Goal: Task Accomplishment & Management: Manage account settings

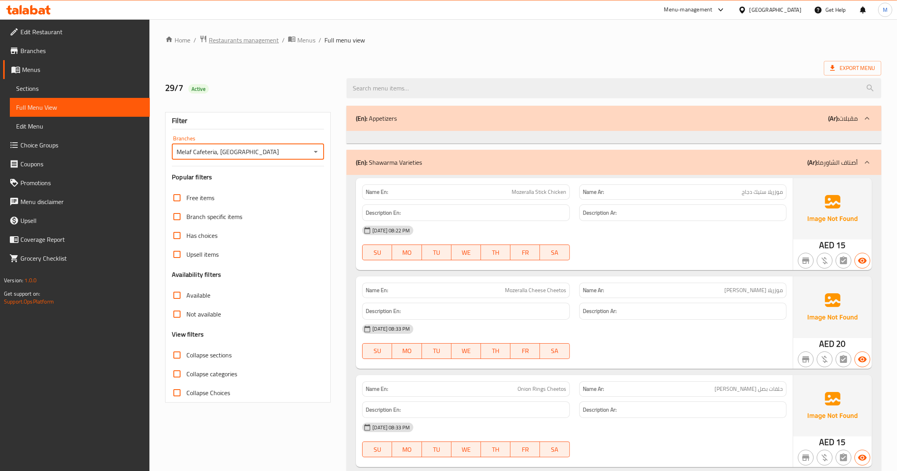
click at [250, 43] on span "Restaurants management" at bounding box center [244, 39] width 70 height 9
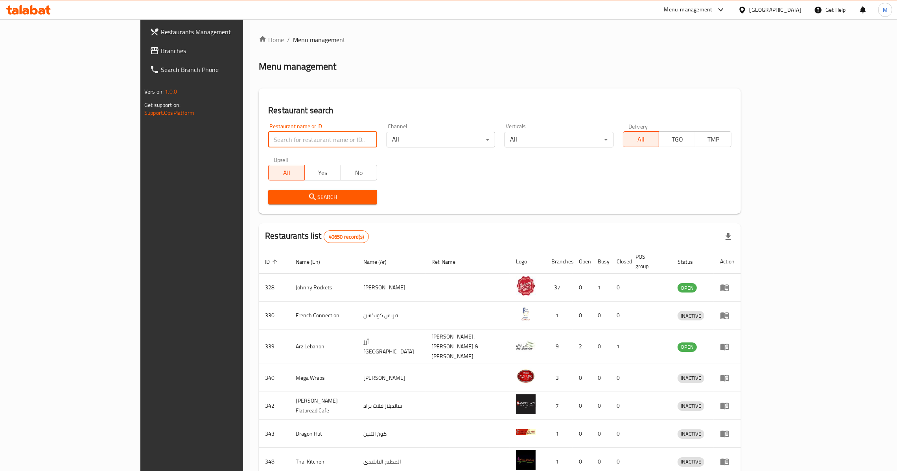
click at [268, 135] on input "search" at bounding box center [322, 140] width 109 height 16
click at [161, 51] on span "Branches" at bounding box center [222, 50] width 123 height 9
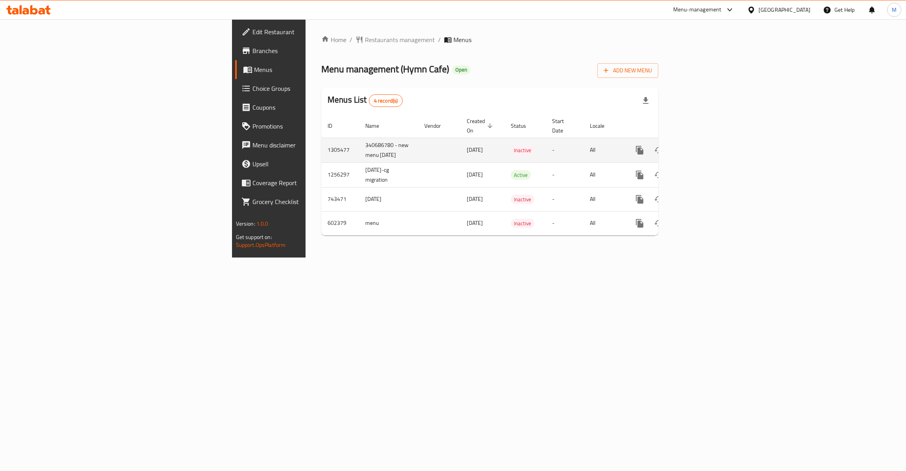
click at [706, 141] on link "enhanced table" at bounding box center [696, 150] width 19 height 19
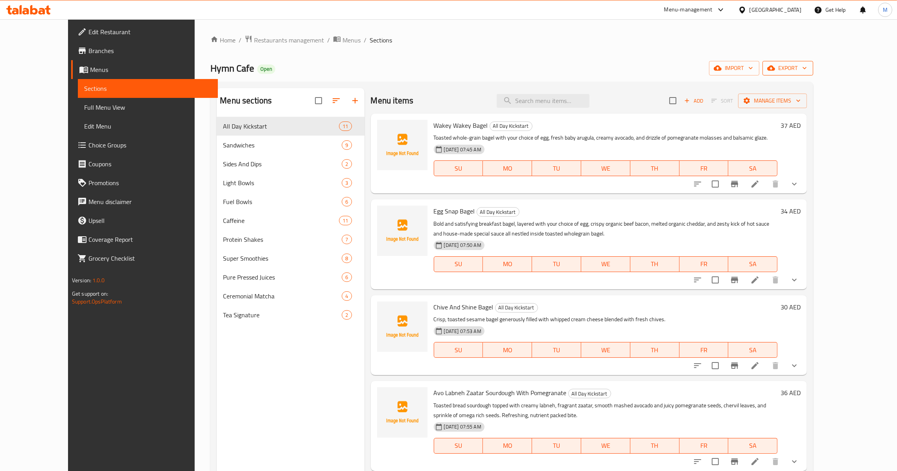
click at [775, 64] on icon "button" at bounding box center [771, 68] width 8 height 8
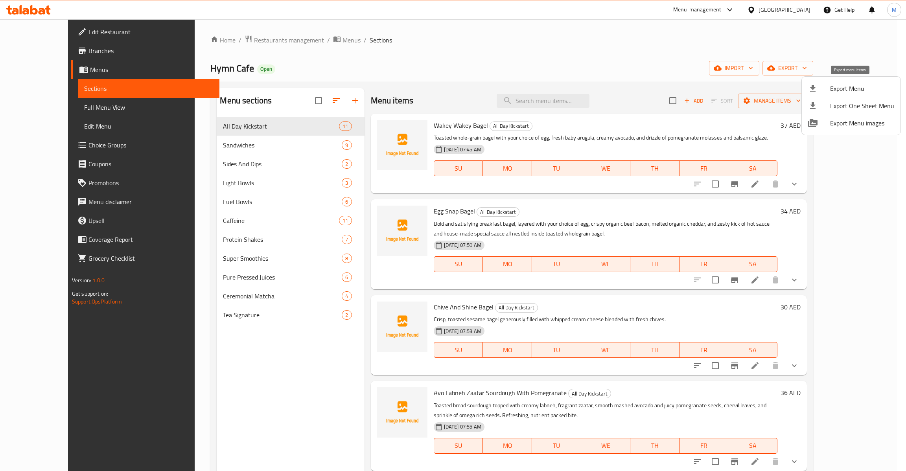
click at [832, 88] on span "Export Menu" at bounding box center [862, 88] width 64 height 9
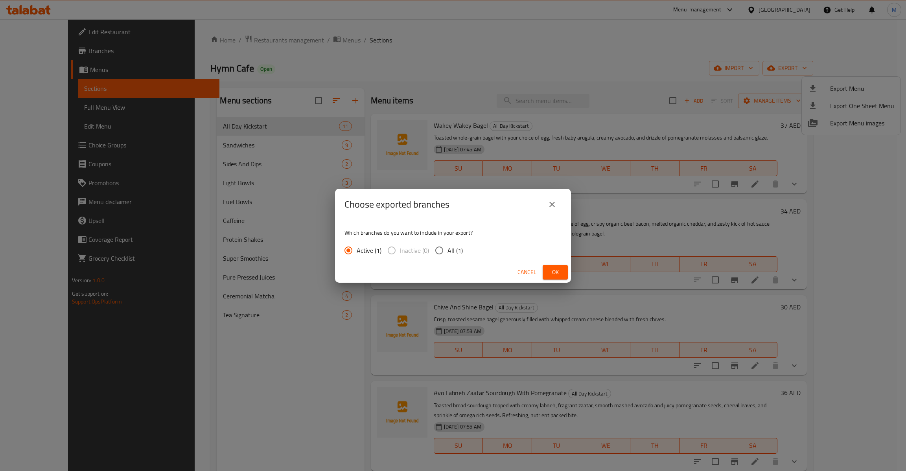
click at [446, 244] on input "All (1)" at bounding box center [439, 250] width 17 height 17
radio input "true"
click at [556, 263] on div "Cancel Ok" at bounding box center [453, 272] width 236 height 21
click at [554, 275] on span "Ok" at bounding box center [555, 272] width 13 height 10
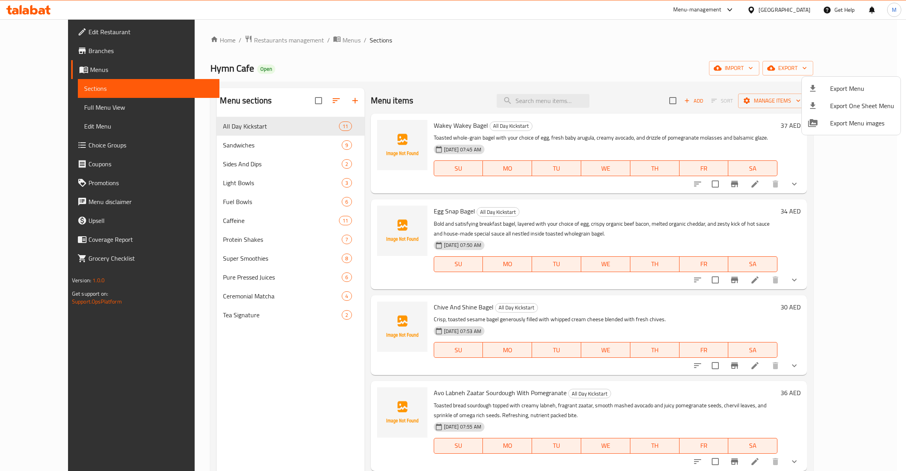
click at [67, 108] on div at bounding box center [453, 235] width 906 height 471
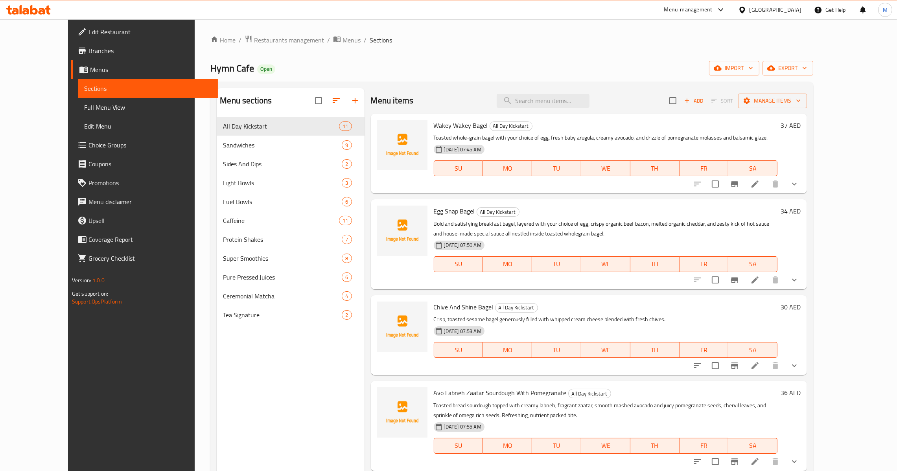
click at [84, 108] on span "Full Menu View" at bounding box center [147, 107] width 127 height 9
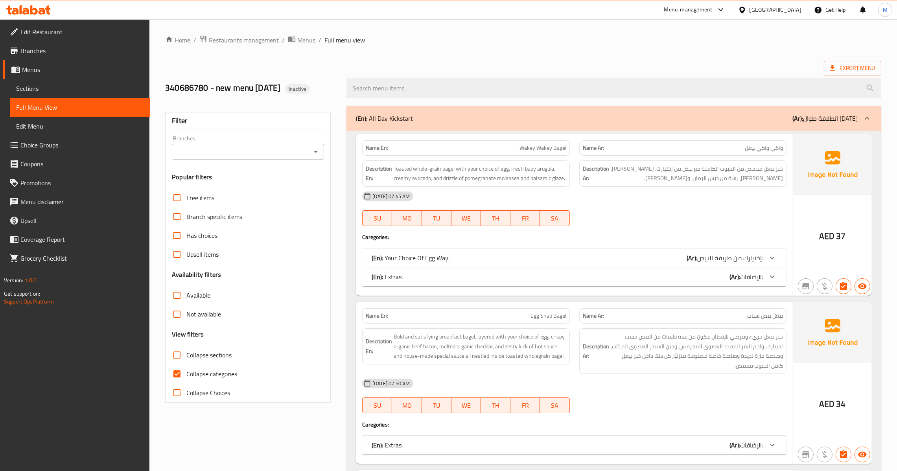
click at [174, 372] on input "Collapse categories" at bounding box center [177, 374] width 19 height 19
checkbox input "false"
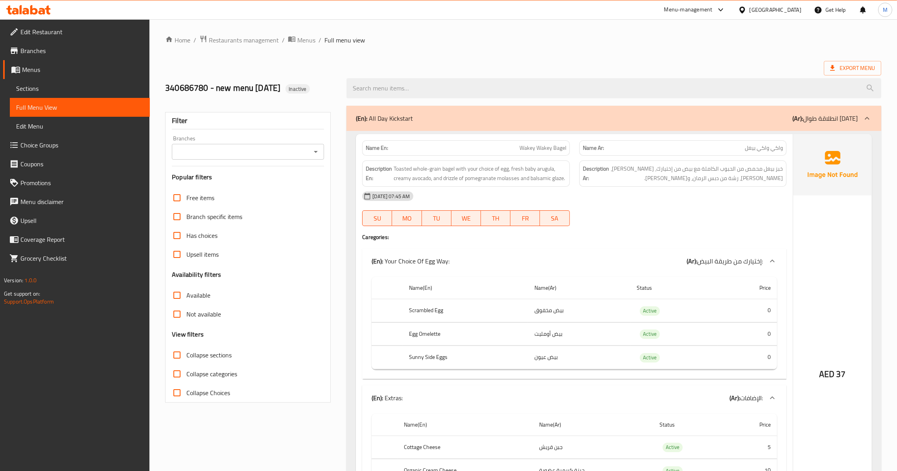
click at [311, 154] on icon "Open" at bounding box center [315, 151] width 9 height 9
click at [247, 181] on li "Hymn Cafe, Al Dhaid" at bounding box center [247, 186] width 152 height 14
type input "Hymn Cafe, Al Dhaid"
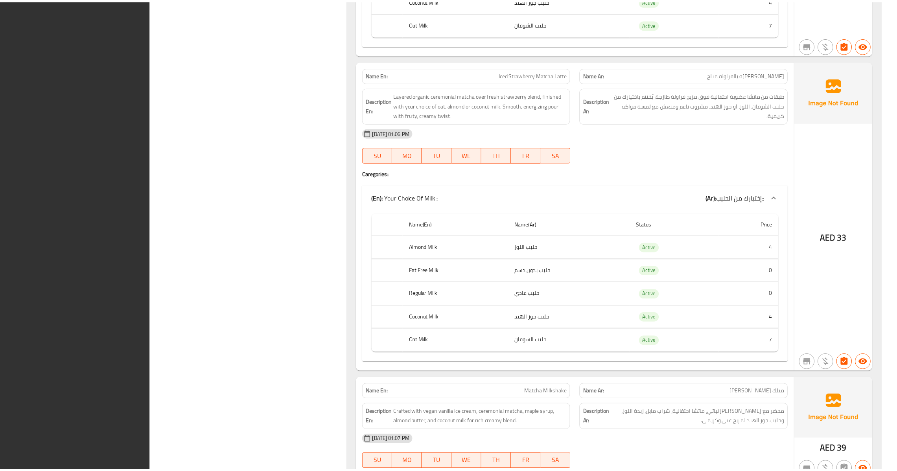
scroll to position [27391, 0]
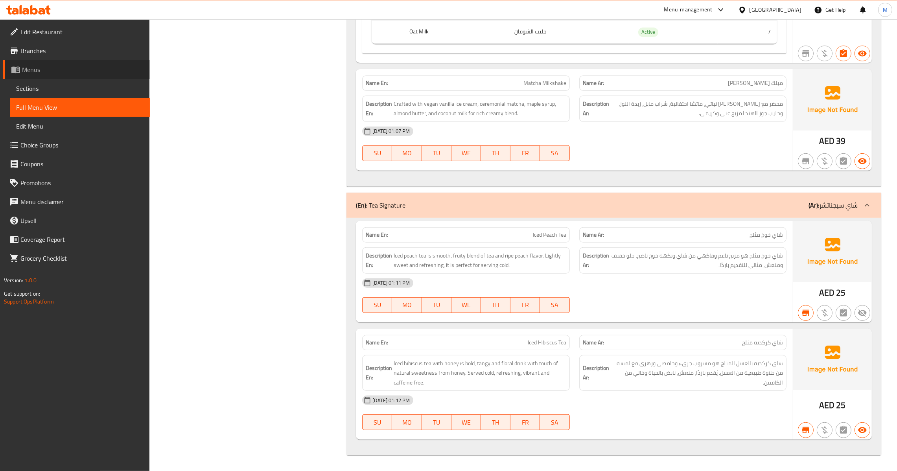
click at [55, 68] on span "Menus" at bounding box center [83, 69] width 122 height 9
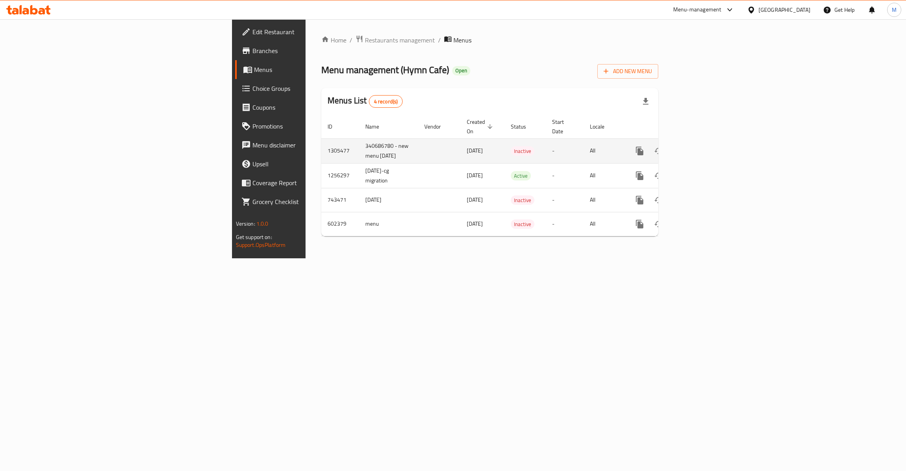
click at [712, 160] on td "enhanced table" at bounding box center [668, 150] width 88 height 25
click at [701, 151] on icon "enhanced table" at bounding box center [696, 150] width 9 height 9
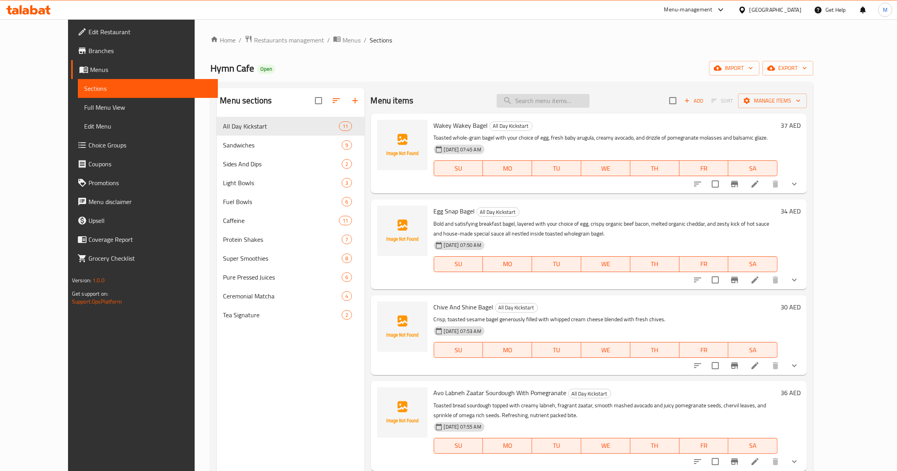
click at [539, 99] on input "search" at bounding box center [543, 101] width 93 height 14
paste input "Tropical Coconut Yogurt Bowl"
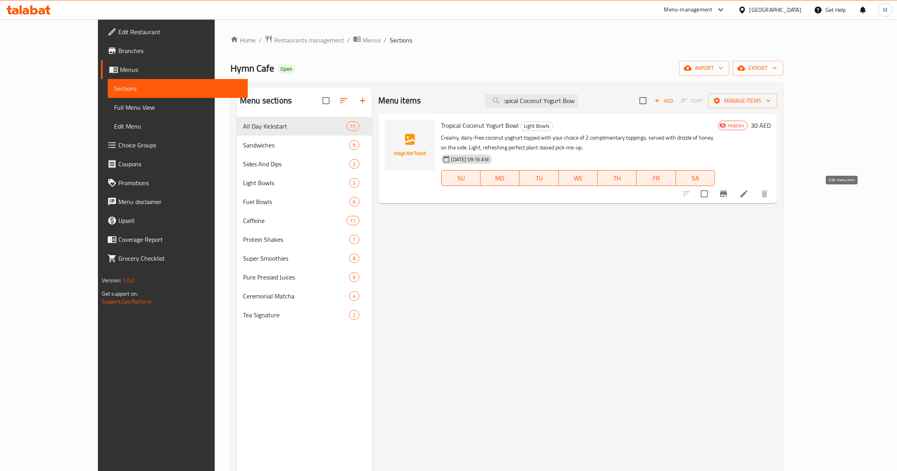
type input "Tropical Coconut Yogurt Bowl"
click at [749, 196] on icon at bounding box center [743, 193] width 9 height 9
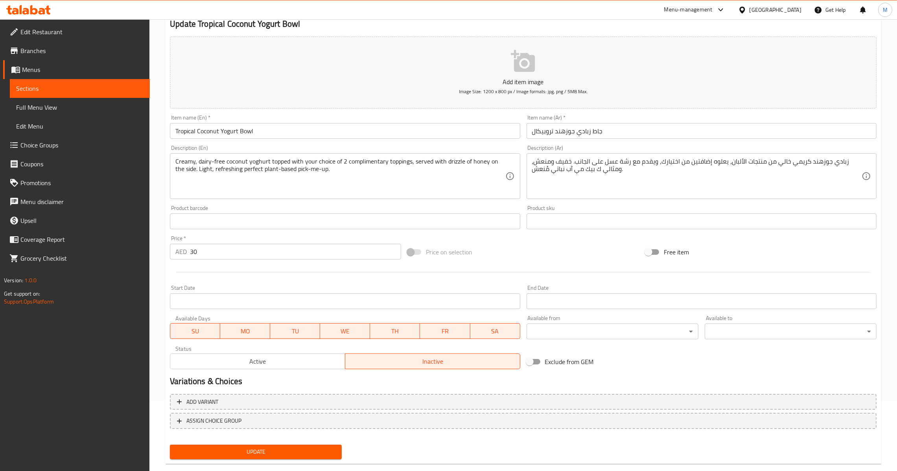
scroll to position [83, 0]
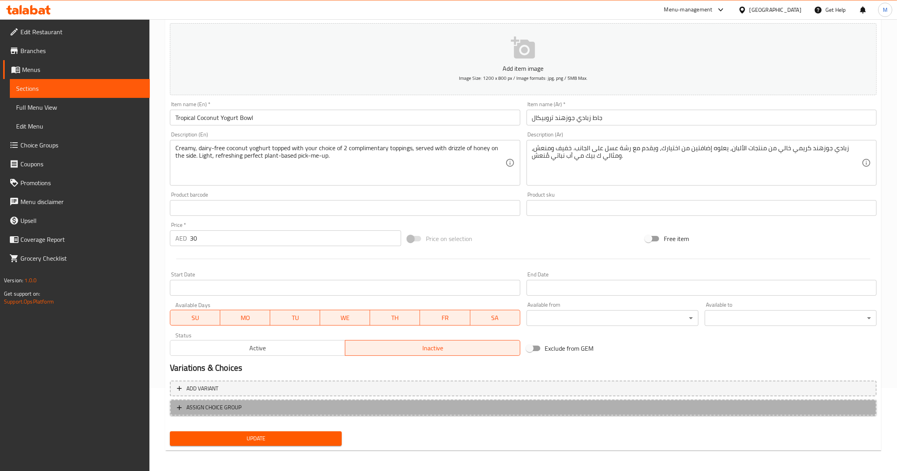
click at [314, 409] on span "ASSIGN CHOICE GROUP" at bounding box center [523, 408] width 693 height 10
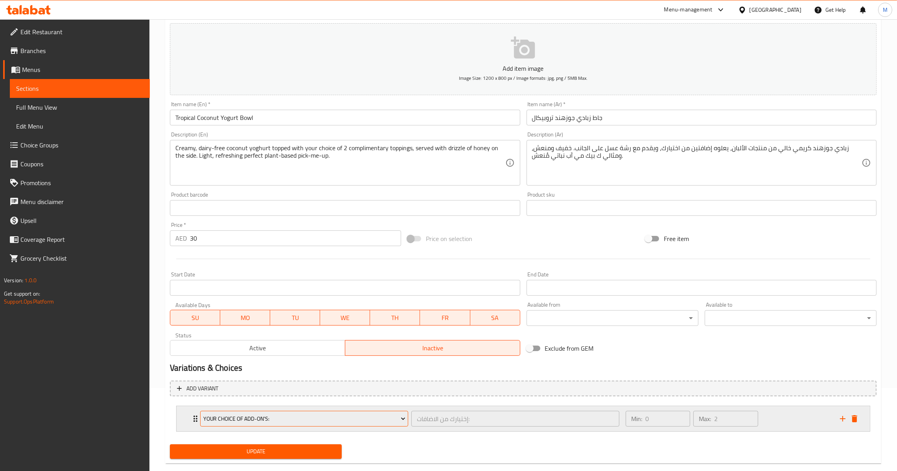
click at [272, 420] on span "Your Choice Of Add-On's:" at bounding box center [304, 419] width 202 height 10
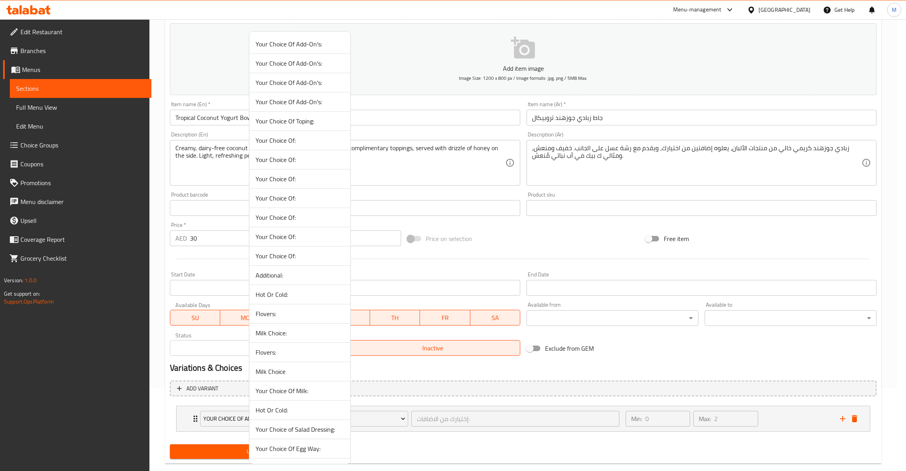
click at [279, 119] on span "Your Choice Of Toping:" at bounding box center [300, 120] width 88 height 9
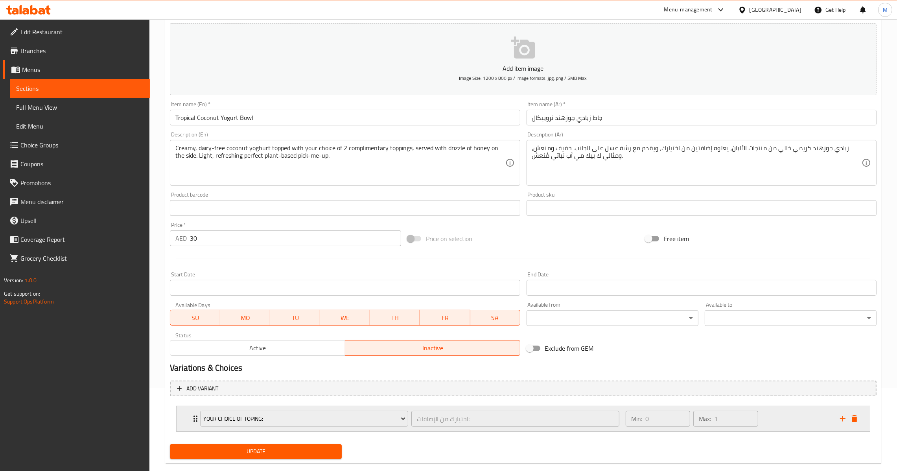
click at [789, 417] on div "Min: 0 ​ Max: 1 ​" at bounding box center [728, 418] width 214 height 25
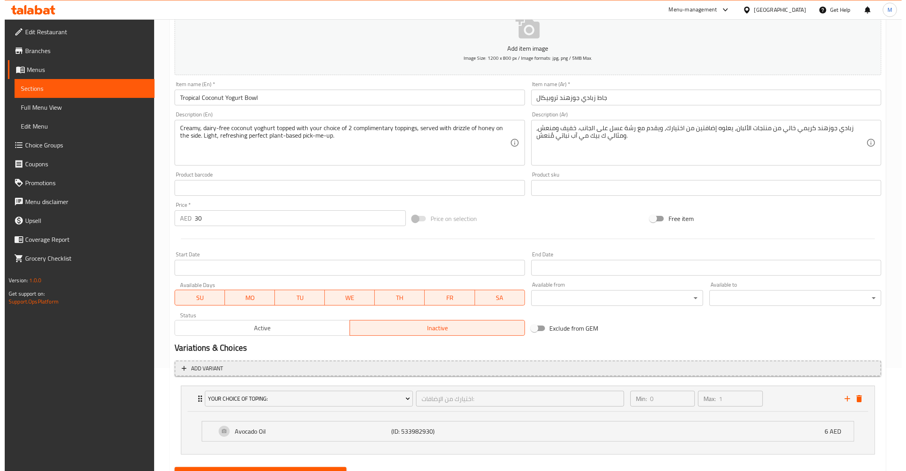
scroll to position [140, 0]
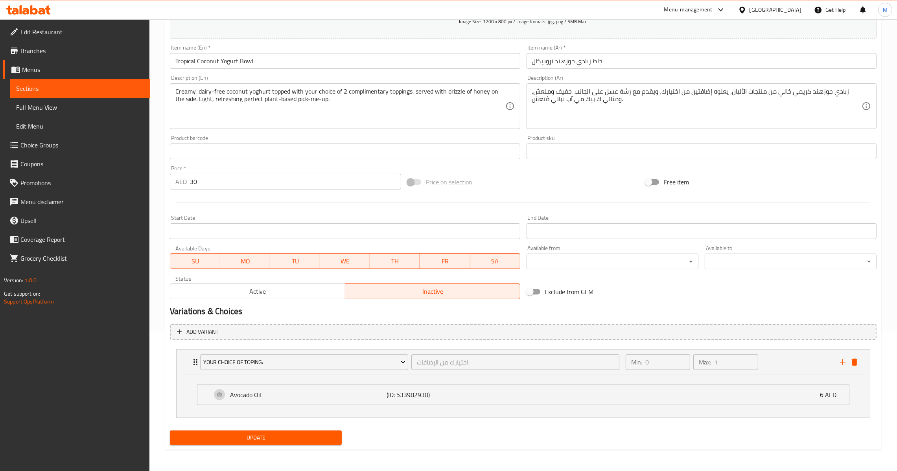
click at [262, 376] on div "Avocado Oil (ID: 533982930) 6 AED Name (En) Avocado Oil Name (En) Name (Ar) زيت…" at bounding box center [523, 396] width 693 height 42
click at [264, 368] on button "Your Choice Of Toping:" at bounding box center [304, 362] width 208 height 16
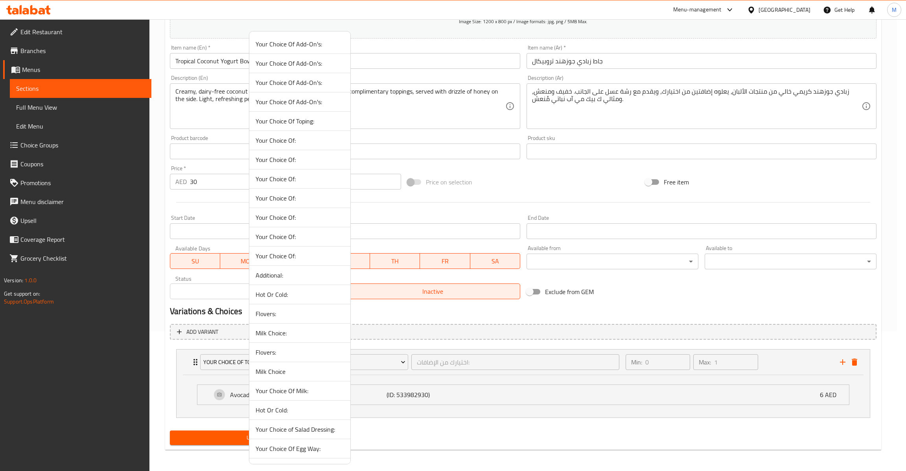
click at [315, 39] on span "Your Choice Of Add-On's:" at bounding box center [300, 43] width 88 height 9
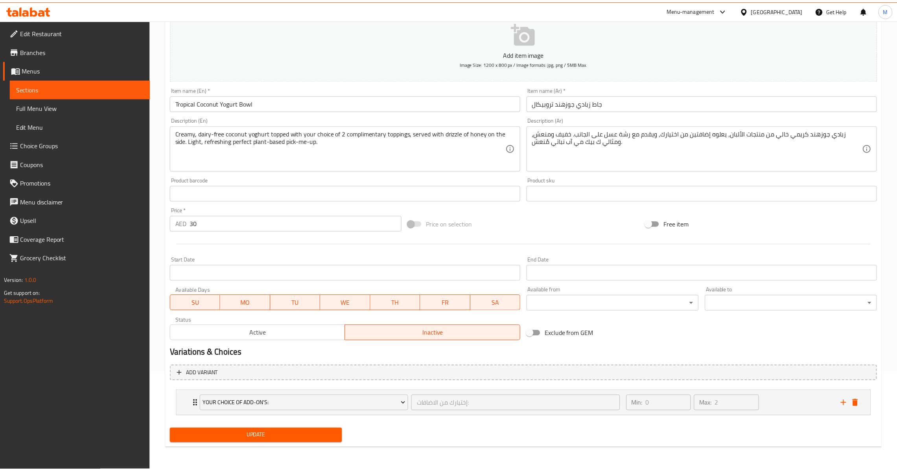
scroll to position [96, 0]
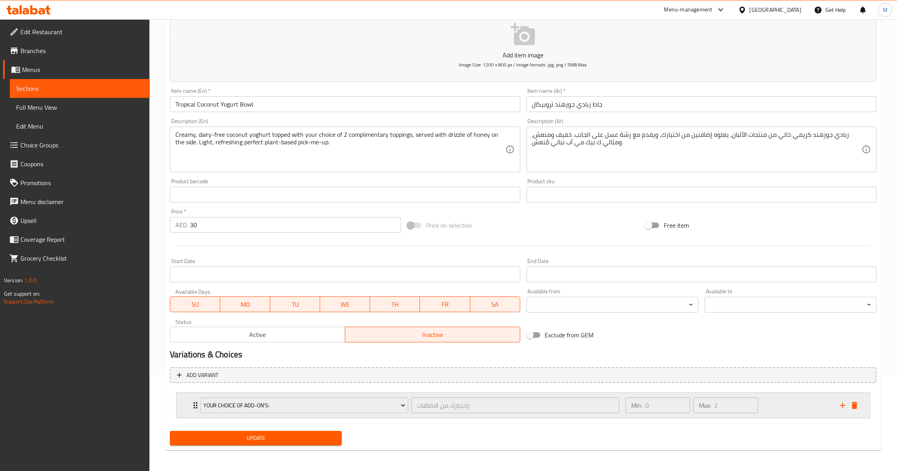
click at [780, 401] on div "Min: 0 ​ Max: 2 ​" at bounding box center [728, 405] width 214 height 25
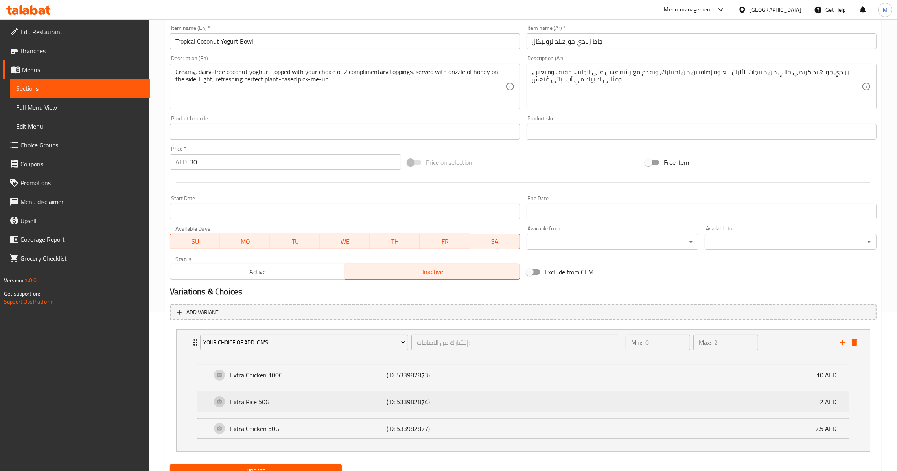
scroll to position [193, 0]
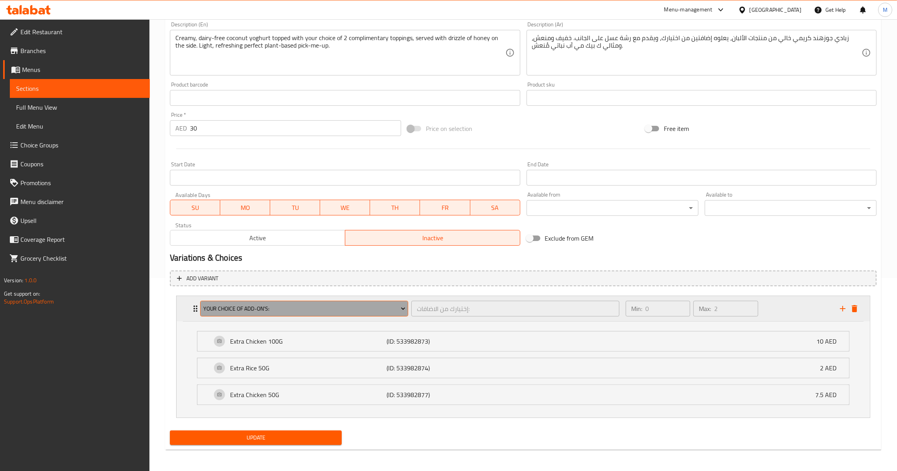
click at [299, 306] on span "Your Choice Of Add-On's:" at bounding box center [304, 309] width 202 height 10
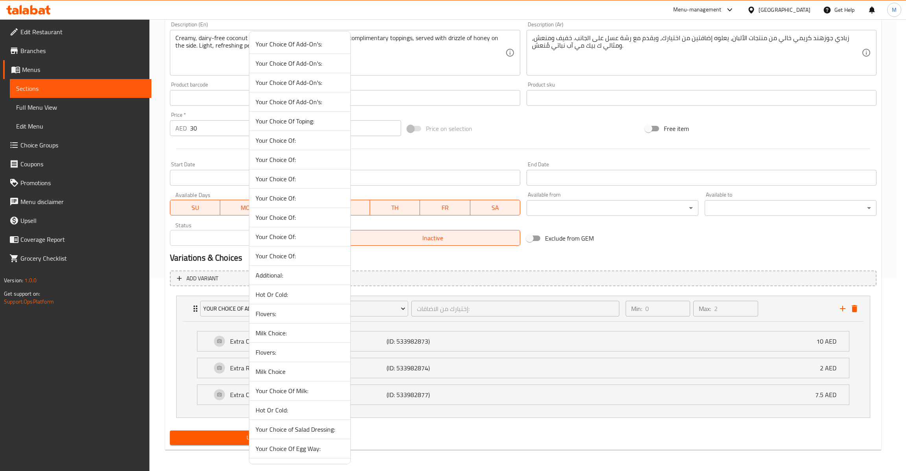
click at [62, 145] on div at bounding box center [453, 235] width 906 height 471
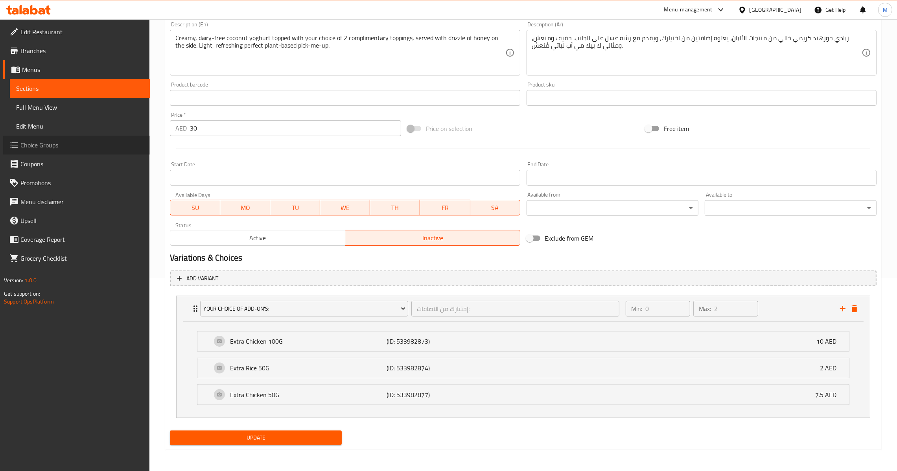
click at [62, 145] on span "Choice Groups" at bounding box center [81, 144] width 123 height 9
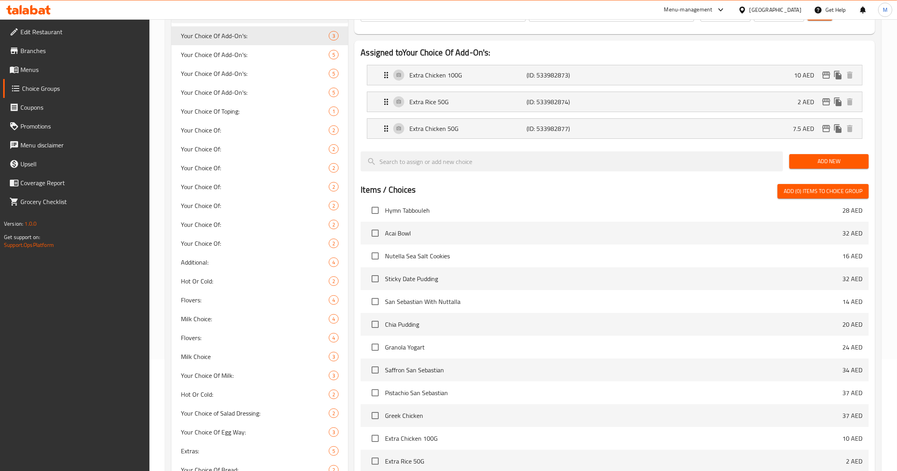
scroll to position [3498, 0]
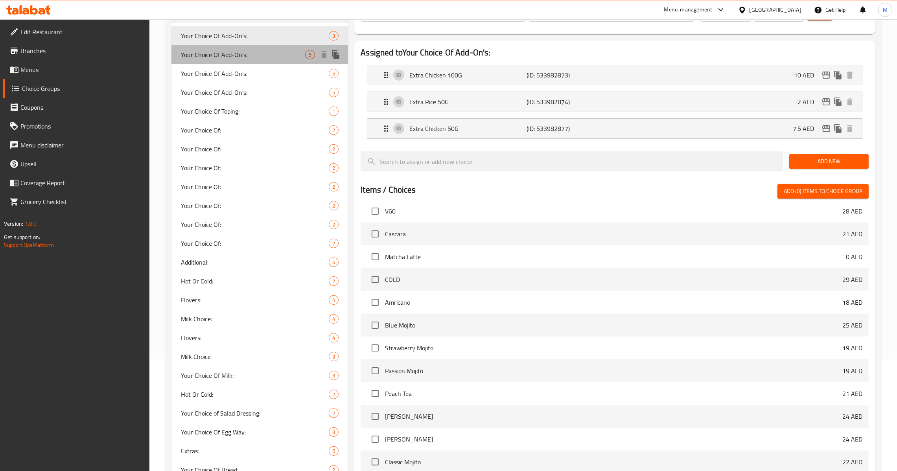
click at [228, 52] on span "Your Choice Of Add-On's:" at bounding box center [243, 54] width 124 height 9
type input "4"
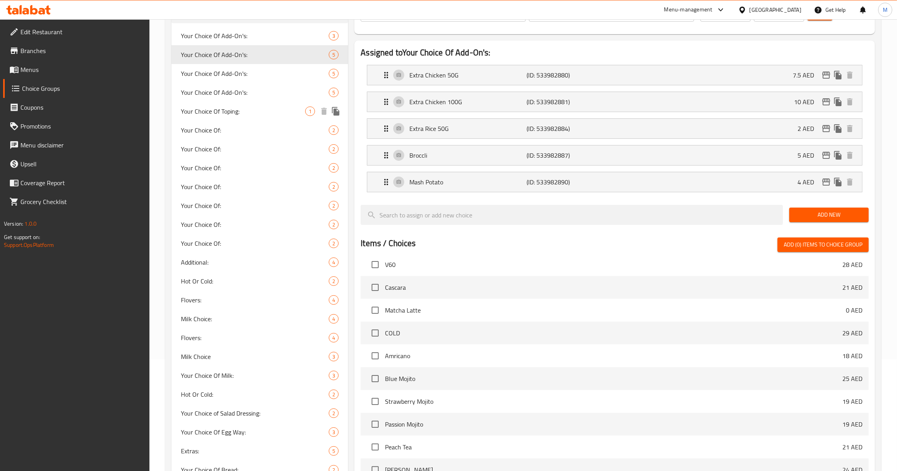
scroll to position [166, 0]
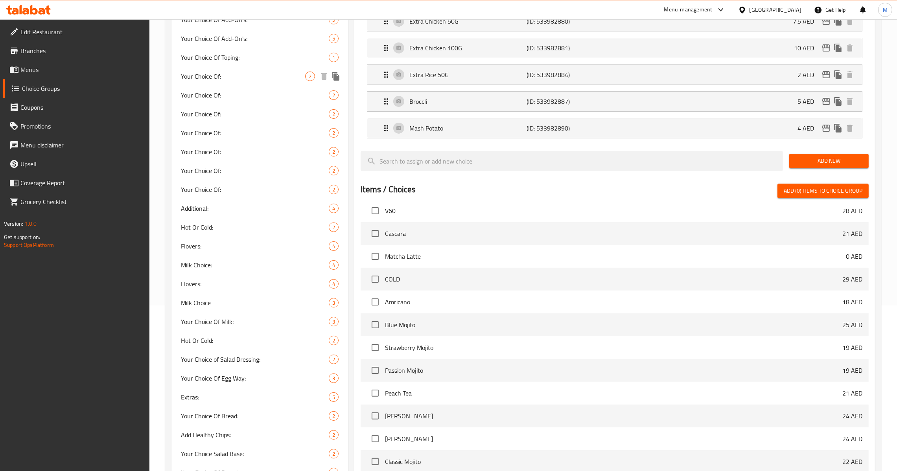
click at [226, 82] on div "Your Choice Of: 2" at bounding box center [259, 76] width 177 height 19
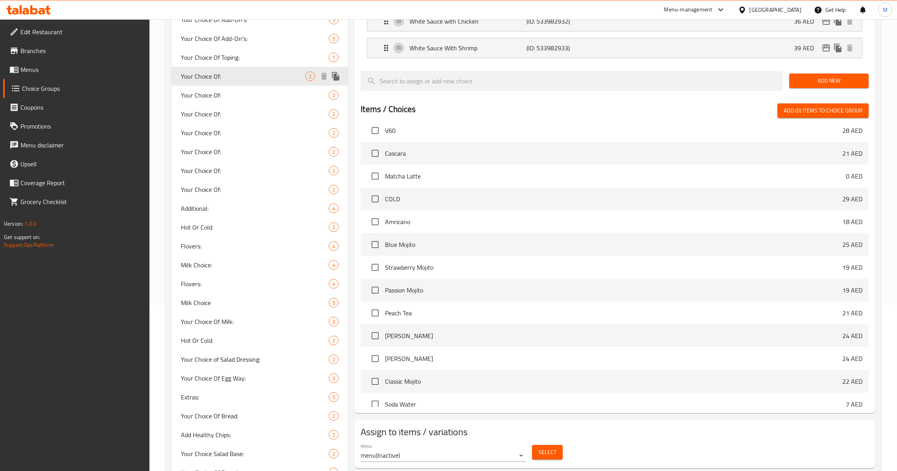
type input "Your Choice Of:"
type input "إختيارك من:"
type input "1"
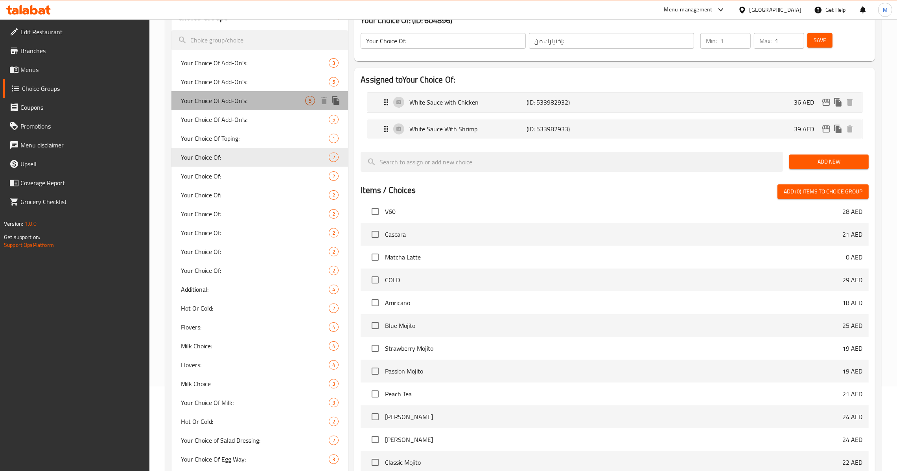
click at [232, 99] on span "Your Choice Of Add-On's:" at bounding box center [243, 100] width 124 height 9
type input "Your Choice Of Add-On's:"
type input "إختيارك من الاضافات:"
type input "0"
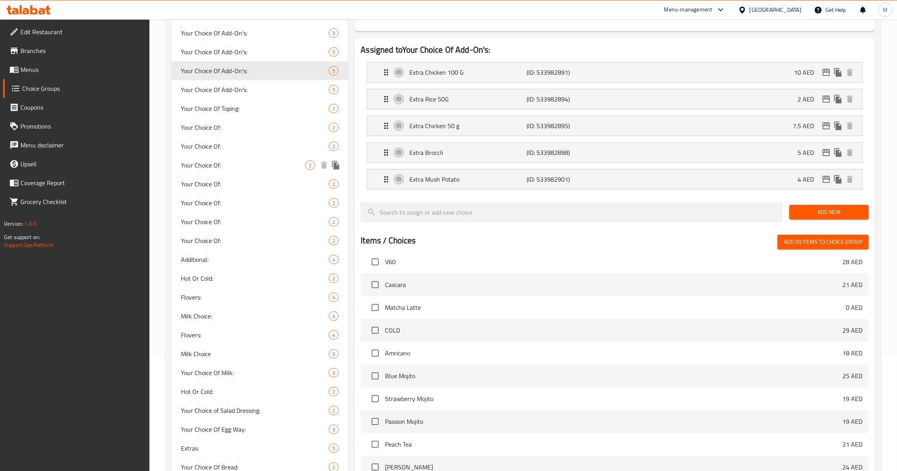
scroll to position [0, 0]
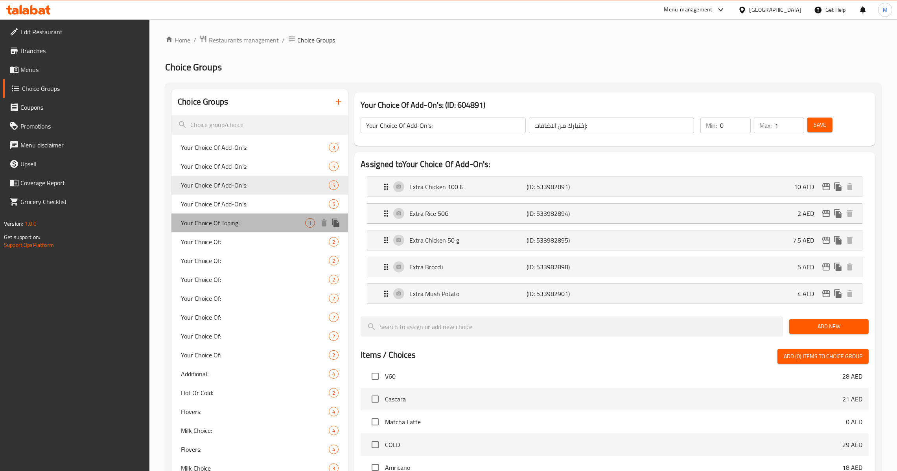
click at [227, 214] on div "Your Choice Of Toping: 1" at bounding box center [259, 223] width 177 height 19
type input "Your Choice Of Toping:"
type input "اختيارك من الإضافات:"
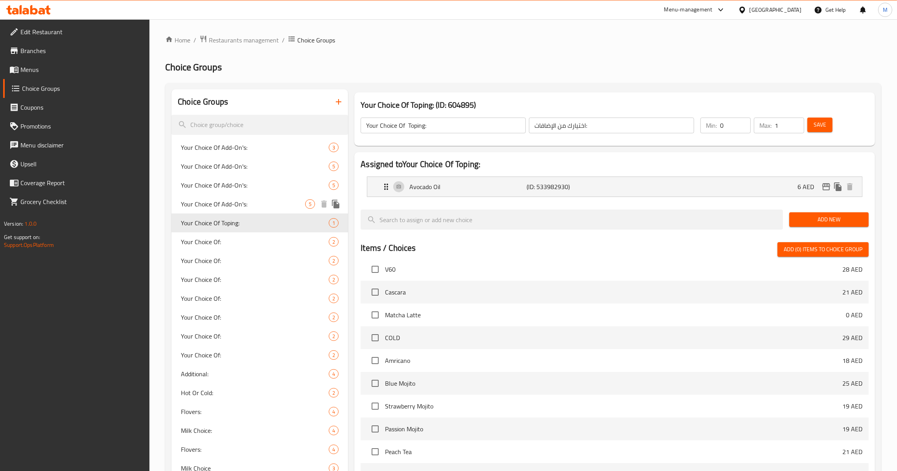
click at [227, 207] on span "Your Choice Of Add-On's:" at bounding box center [243, 203] width 124 height 9
type input "Your Choice Of Add-On's:"
type input "إختيارك من الاضافات:"
type input "2"
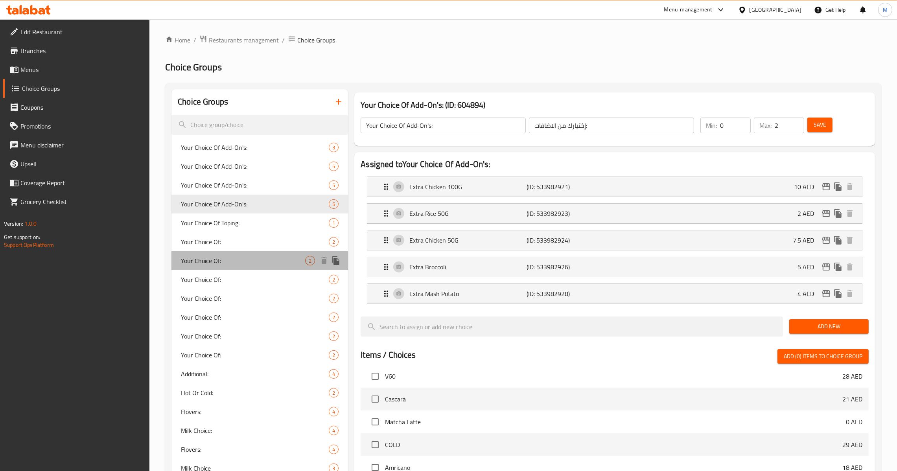
click at [211, 257] on span "Your Choice Of:" at bounding box center [243, 260] width 124 height 9
type input "Your Choice Of:"
type input "إختيارك من:"
type input "1"
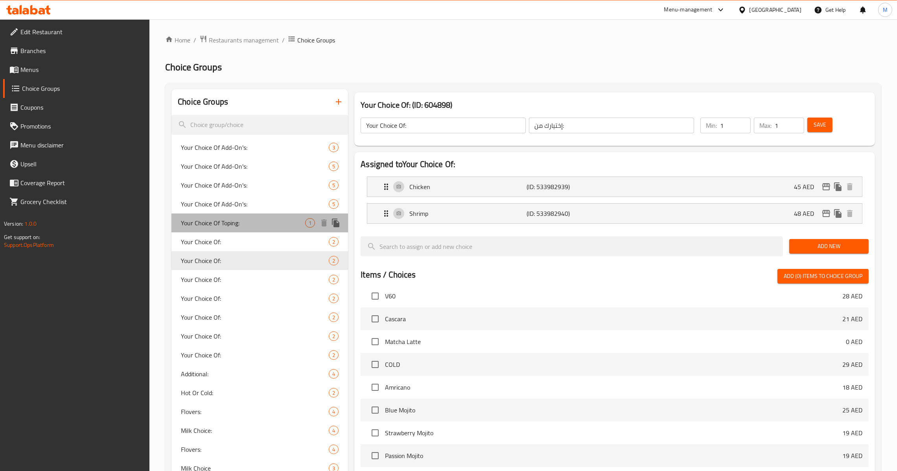
click at [217, 231] on div "Your Choice Of Toping: 1" at bounding box center [259, 223] width 177 height 19
type input "Your Choice Of Toping:"
type input "اختيارك من الإضافات:"
type input "0"
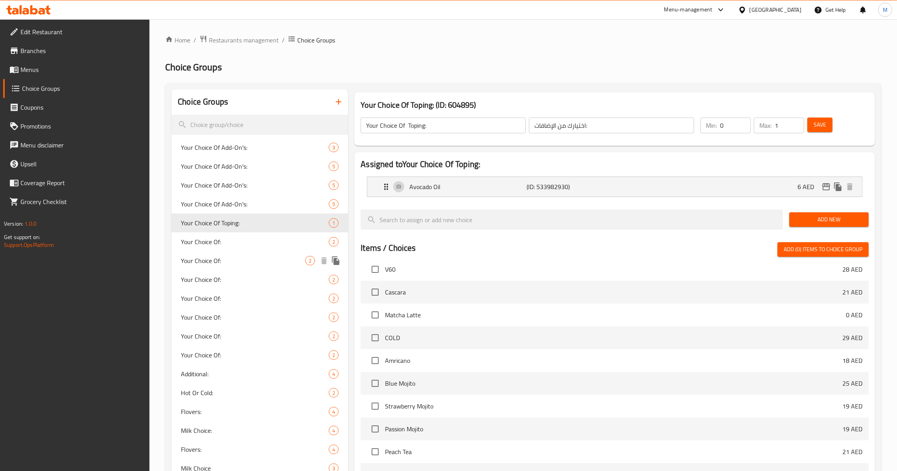
click at [226, 260] on span "Your Choice Of:" at bounding box center [243, 260] width 124 height 9
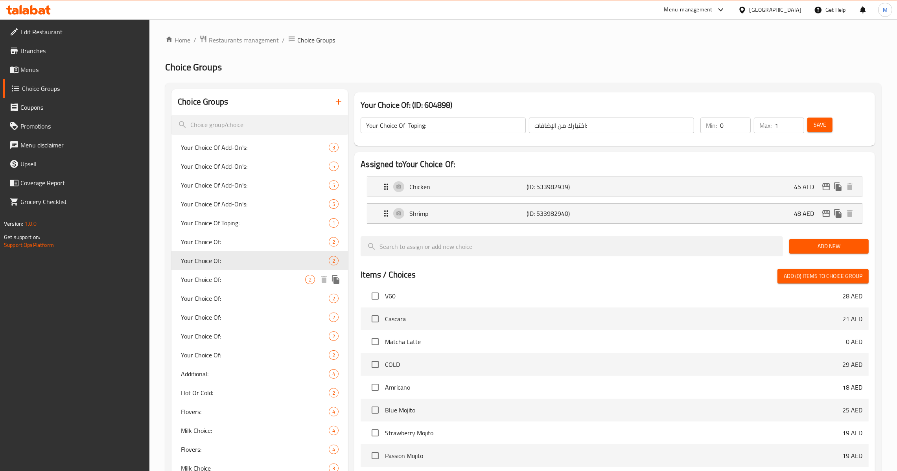
type input "Your Choice Of:"
type input "إختيارك من:"
type input "1"
click at [225, 277] on span "Your Choice Of:" at bounding box center [243, 279] width 124 height 9
click at [225, 289] on div "Your Choice Of: 2" at bounding box center [259, 279] width 177 height 19
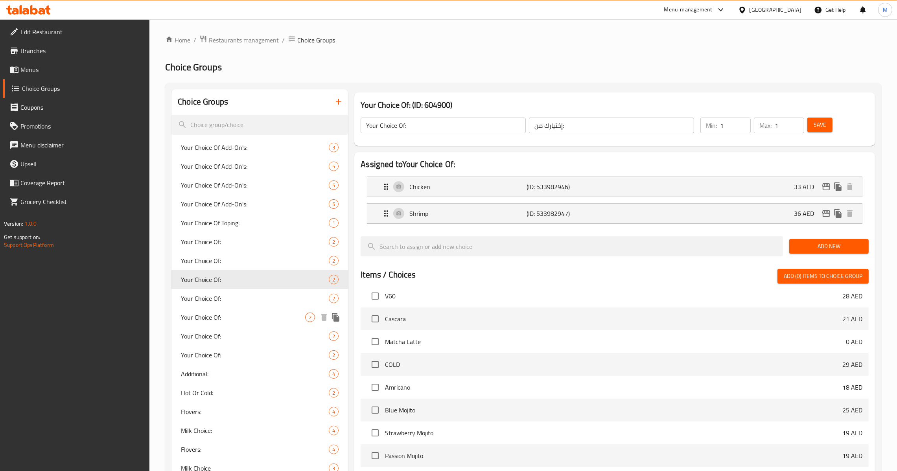
click at [230, 309] on div "Your Choice Of: 2" at bounding box center [259, 317] width 177 height 19
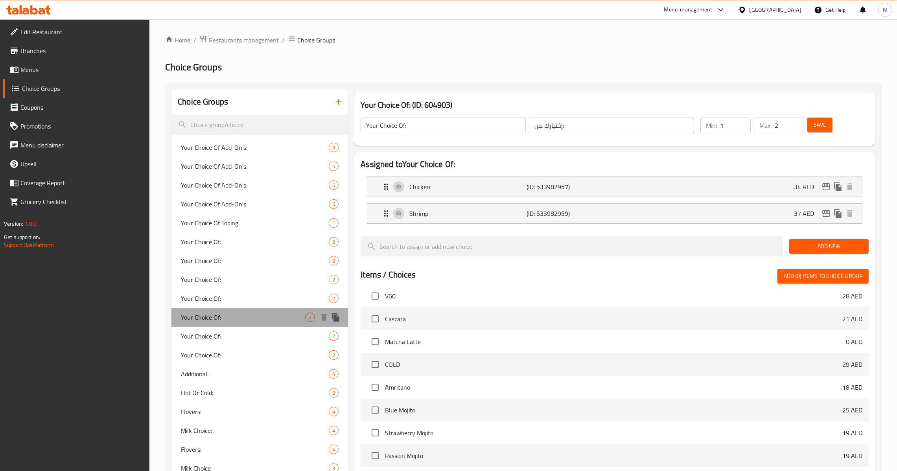
click at [235, 322] on span "Your Choice Of:" at bounding box center [243, 317] width 124 height 9
click at [237, 339] on span "Your Choice Of:" at bounding box center [243, 336] width 124 height 9
type input "1"
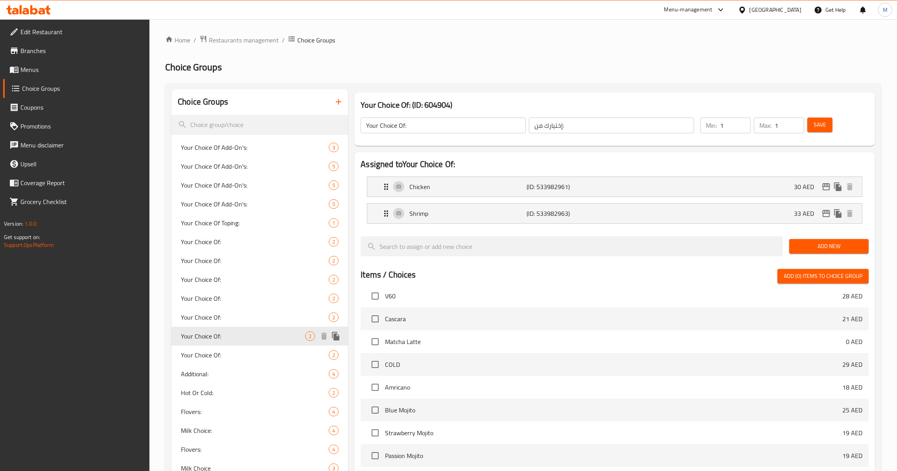
click at [237, 355] on span "Your Choice Of:" at bounding box center [255, 354] width 148 height 9
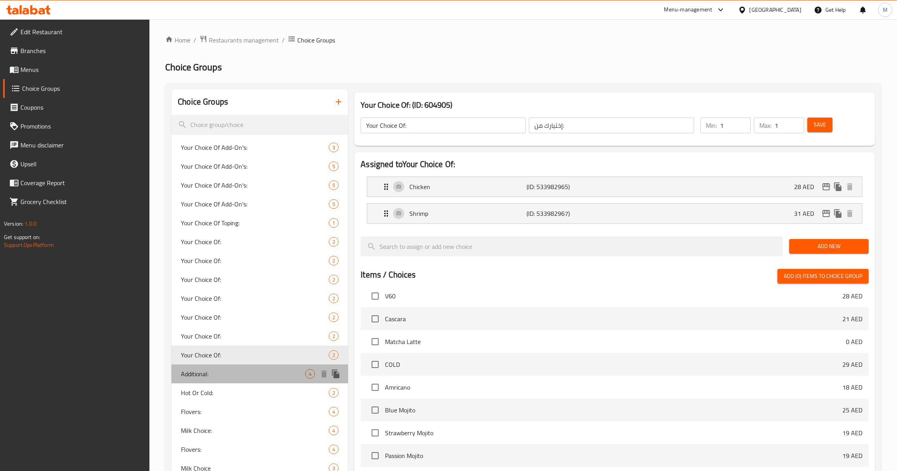
click at [236, 376] on span "Additional:" at bounding box center [243, 373] width 124 height 9
type input "Additional:"
type input "الإضافات:"
type input "0"
type input "3"
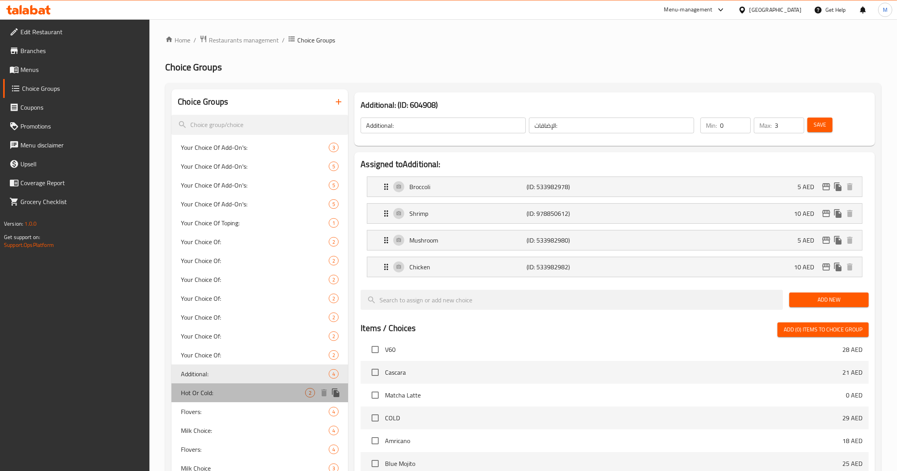
click at [237, 387] on div "Hot Or Cold: 2" at bounding box center [259, 392] width 177 height 19
type input "Hot Or Cold:"
type input "ساخن اوبارد :"
type input "1"
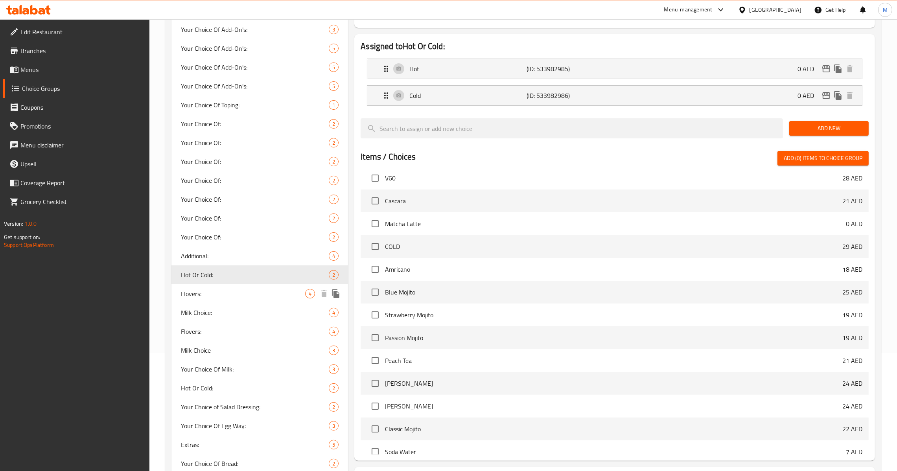
click at [232, 292] on span "Flovers:" at bounding box center [243, 293] width 124 height 9
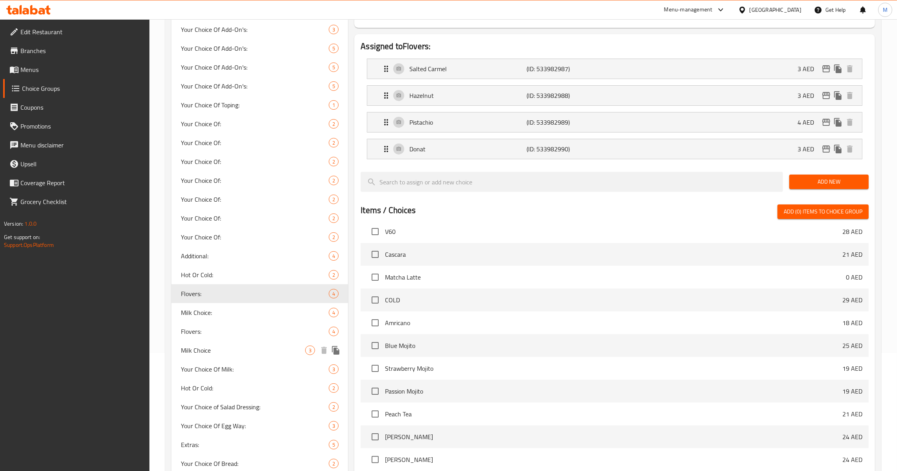
type input "Flovers:"
type input "اطعمة:"
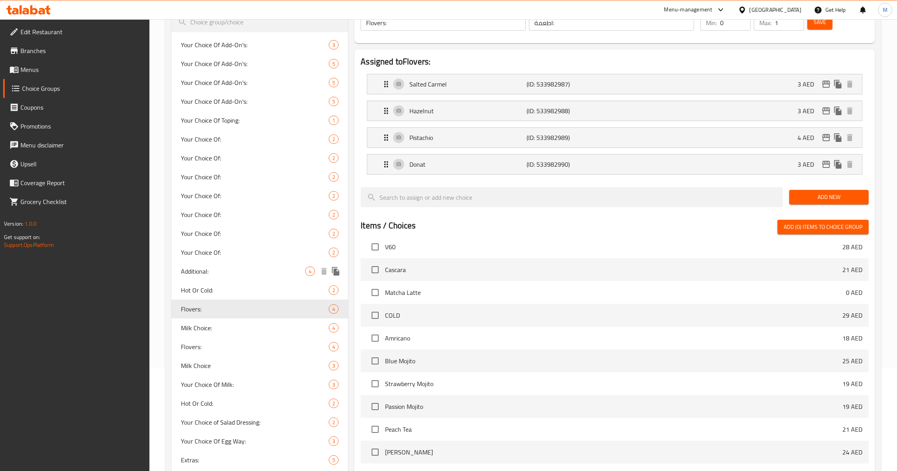
scroll to position [171, 0]
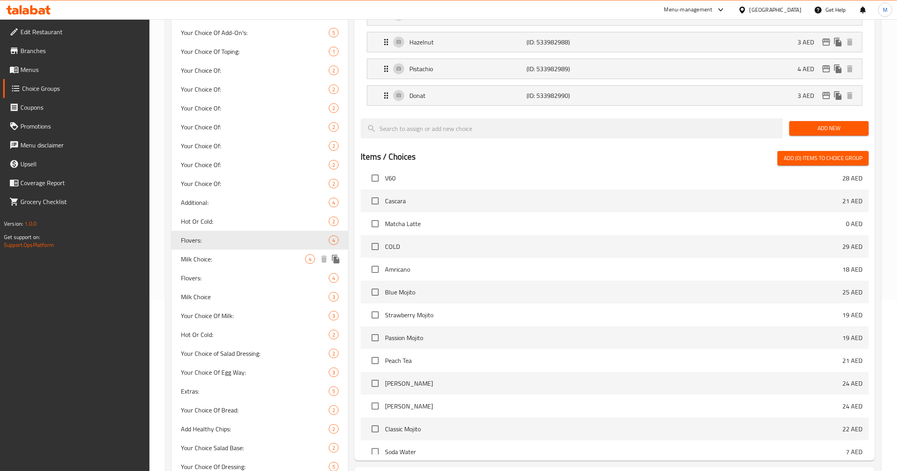
click at [241, 254] on span "Milk Choice:" at bounding box center [243, 258] width 124 height 9
type input "Milk Choice:"
type input "اختيار الحليب :"
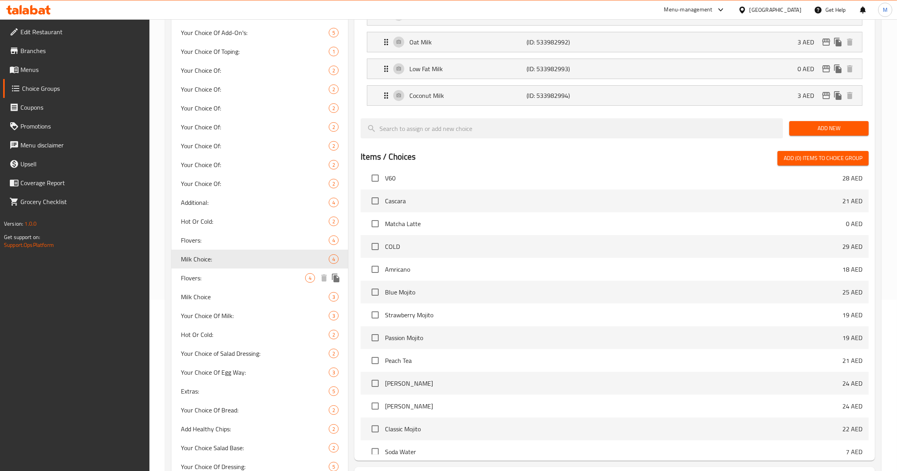
drag, startPoint x: 235, startPoint y: 271, endPoint x: 227, endPoint y: 298, distance: 29.0
click at [234, 271] on div "Flovers: 4" at bounding box center [259, 278] width 177 height 19
type input "Flovers:"
type input "اطعمة:"
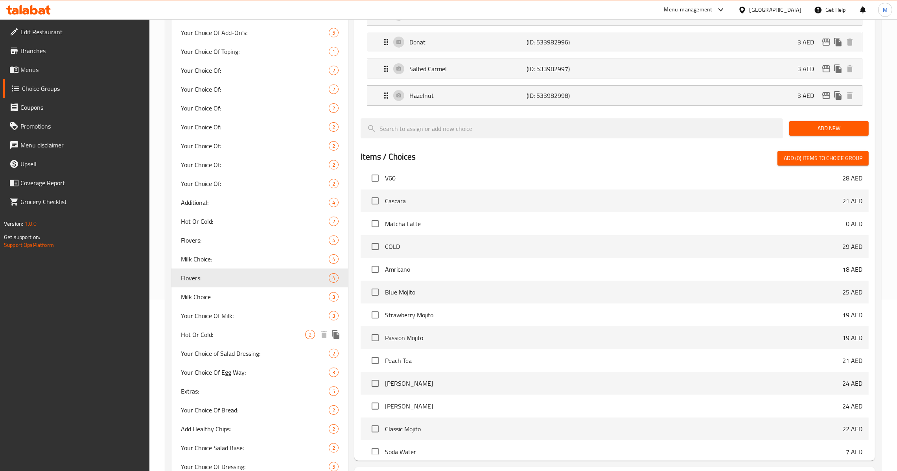
click at [223, 328] on div "Hot Or Cold: 2" at bounding box center [259, 334] width 177 height 19
type input "Hot Or Cold:"
type input "بارد او ساخن:"
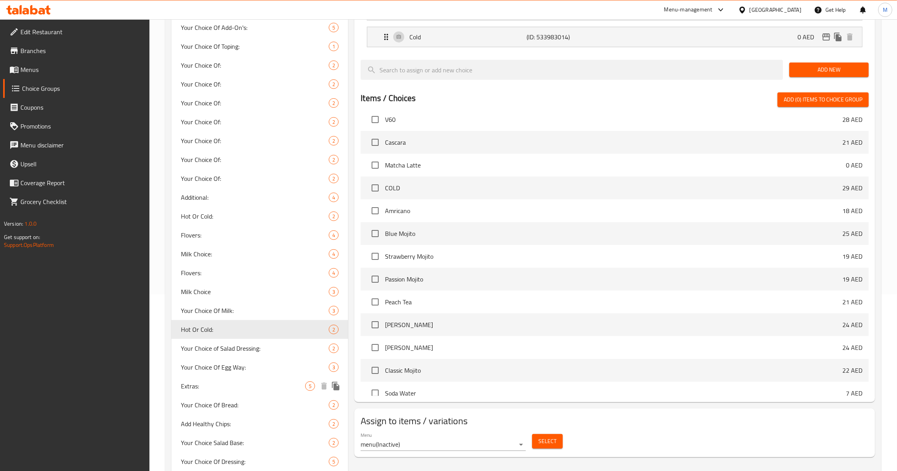
click at [235, 382] on span "Extras:" at bounding box center [243, 385] width 124 height 9
type input "Extras:"
type input "الإضافات:"
type input "0"
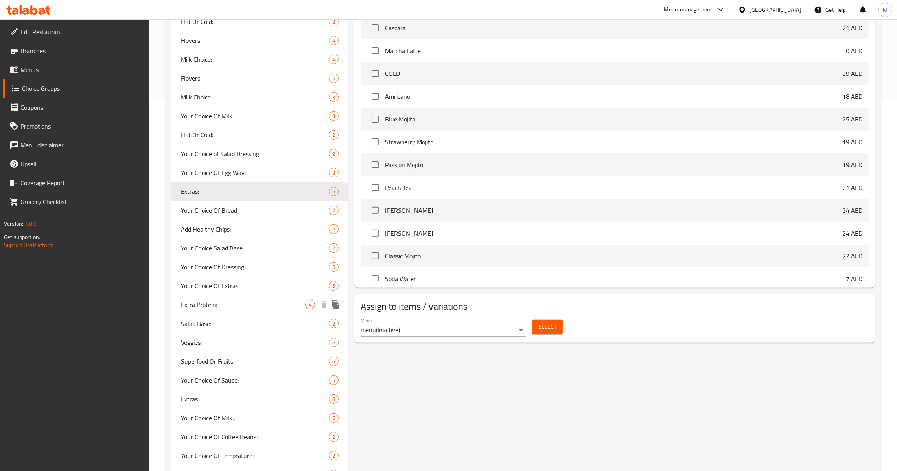
scroll to position [376, 0]
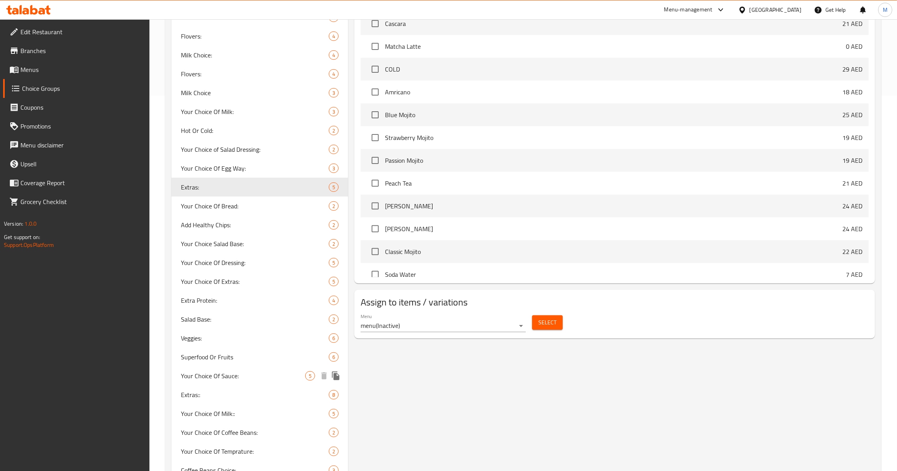
click at [230, 374] on span "Your Choice Of Sauce:" at bounding box center [243, 375] width 124 height 9
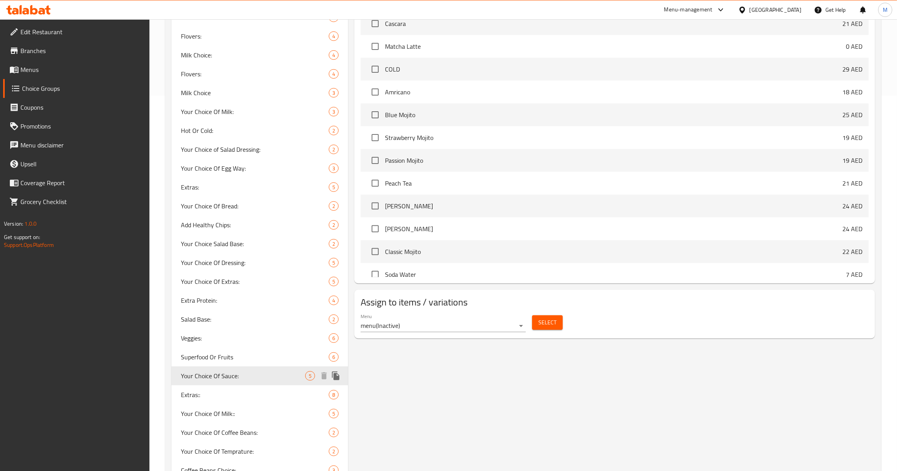
type input "Your Choice Of Sauce:"
type input "إختيارك من الصوص:"
type input "1"
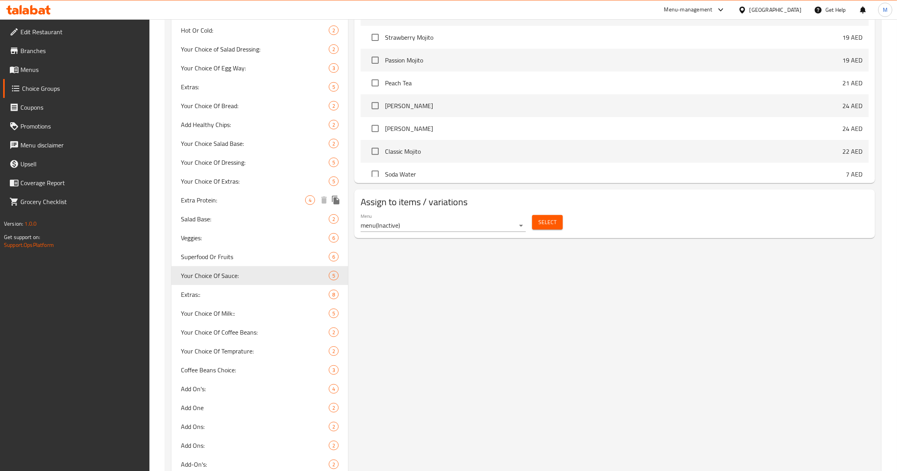
scroll to position [494, 0]
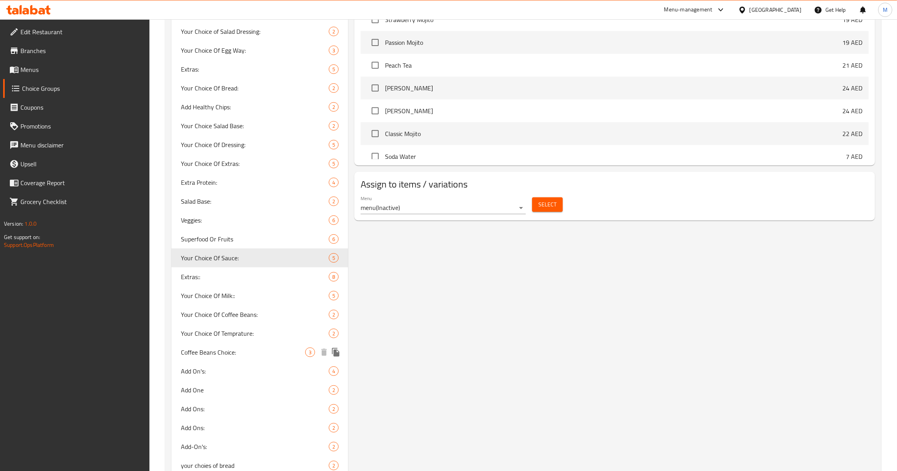
click at [230, 344] on div "Coffee Beans Choice: 3" at bounding box center [259, 352] width 177 height 19
type input "Coffee Beans Choice:"
type input "اختيار حبوب القهوة:"
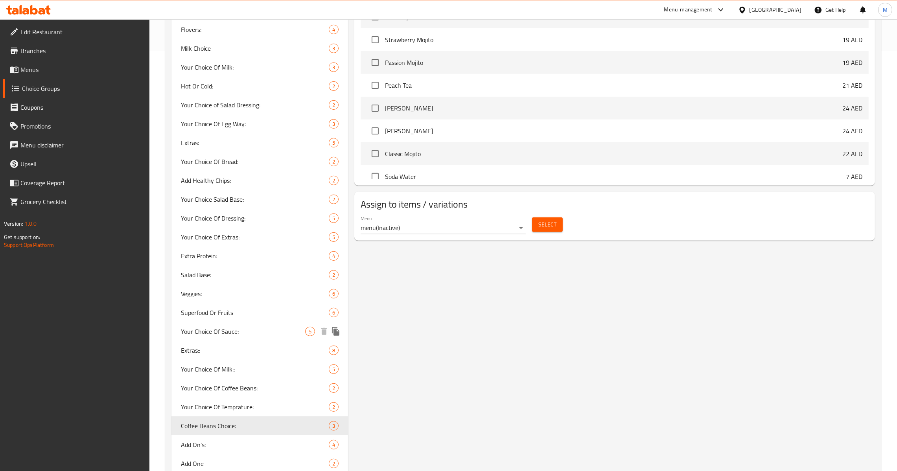
scroll to position [437, 0]
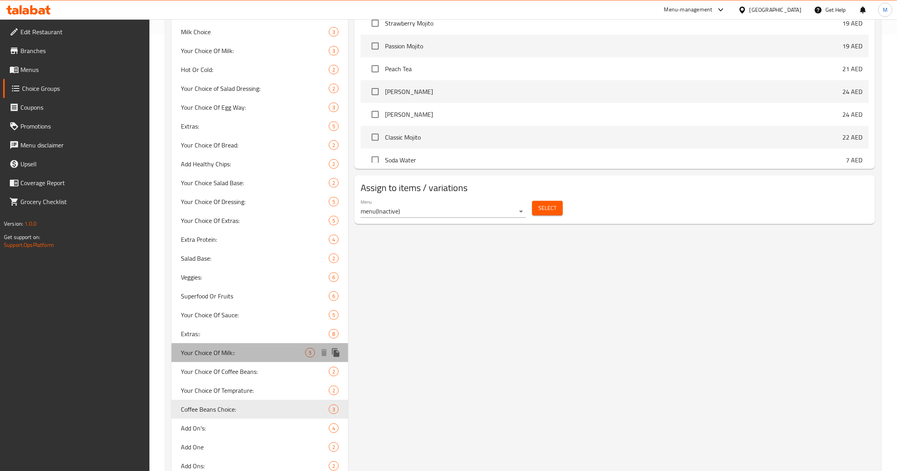
click at [247, 348] on span "Your Choice Of Milk::" at bounding box center [243, 352] width 124 height 9
type input "Your Choice Of Milk::"
type input "إختيارك من الحليب::"
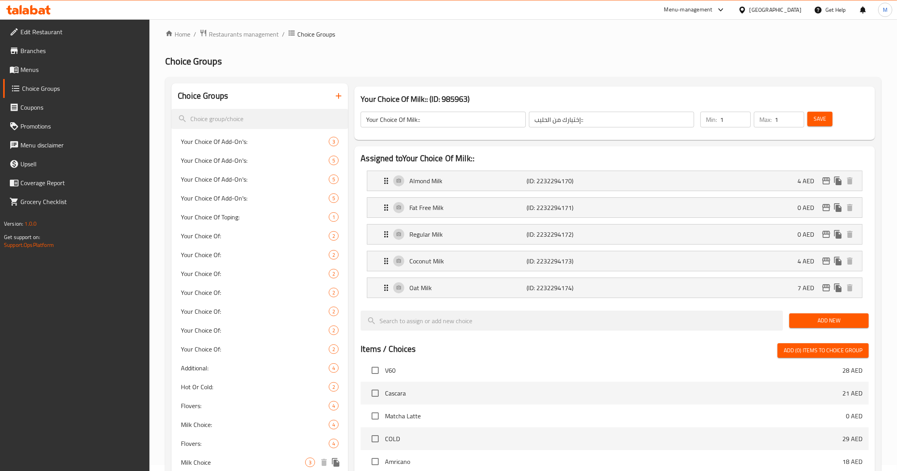
scroll to position [0, 0]
